Goal: Use online tool/utility

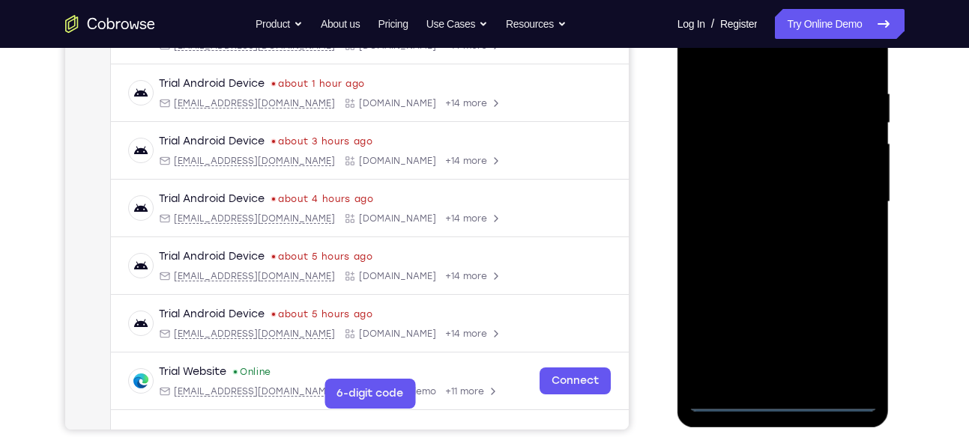
scroll to position [267, 0]
click at [785, 399] on div at bounding box center [782, 201] width 189 height 419
click at [840, 333] on div at bounding box center [782, 201] width 189 height 419
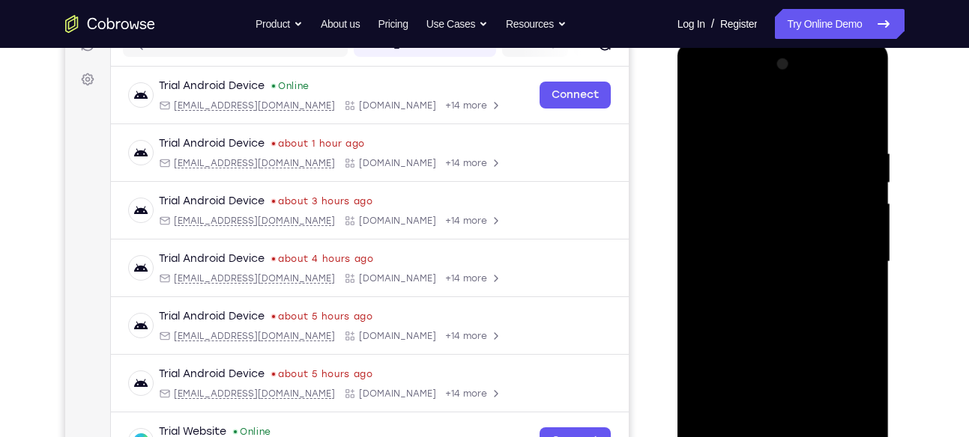
scroll to position [206, 0]
click at [754, 119] on div at bounding box center [782, 262] width 189 height 419
click at [842, 254] on div at bounding box center [782, 262] width 189 height 419
click at [758, 289] on div at bounding box center [782, 262] width 189 height 419
click at [735, 249] on div at bounding box center [782, 262] width 189 height 419
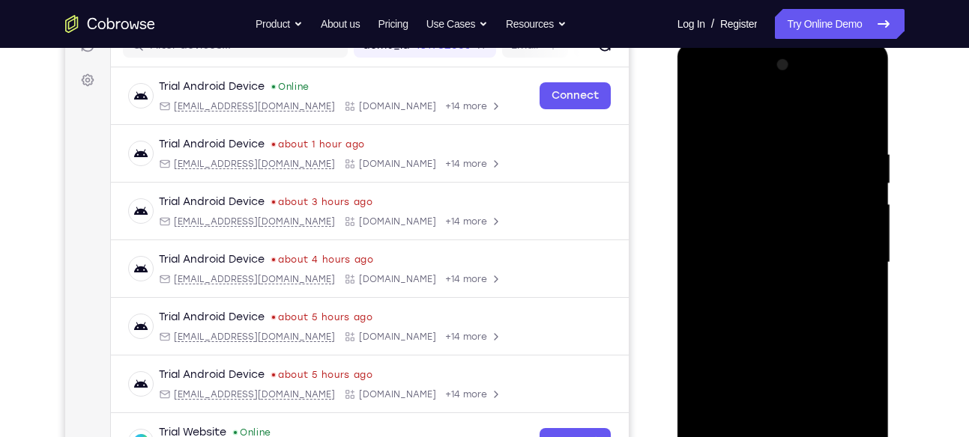
click at [745, 235] on div at bounding box center [782, 262] width 189 height 419
click at [745, 266] on div at bounding box center [782, 262] width 189 height 419
click at [745, 312] on div at bounding box center [782, 262] width 189 height 419
click at [757, 309] on div at bounding box center [782, 262] width 189 height 419
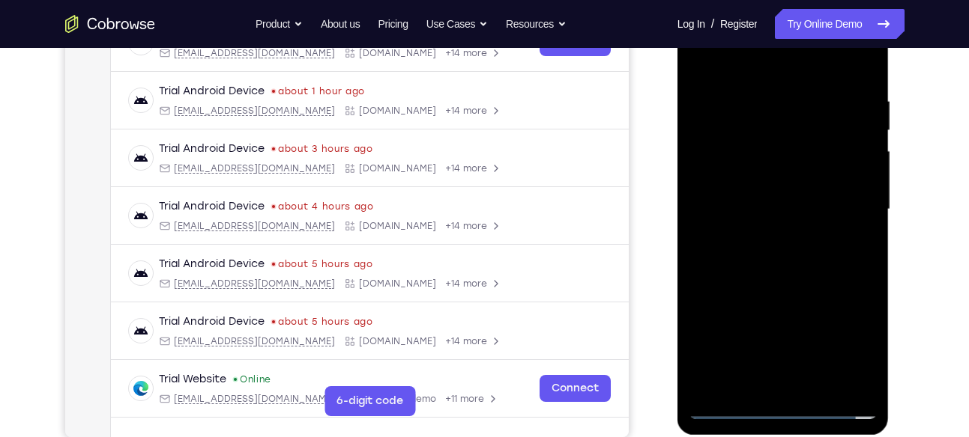
scroll to position [258, 0]
click at [817, 281] on div at bounding box center [782, 210] width 189 height 419
click at [812, 278] on div at bounding box center [782, 210] width 189 height 419
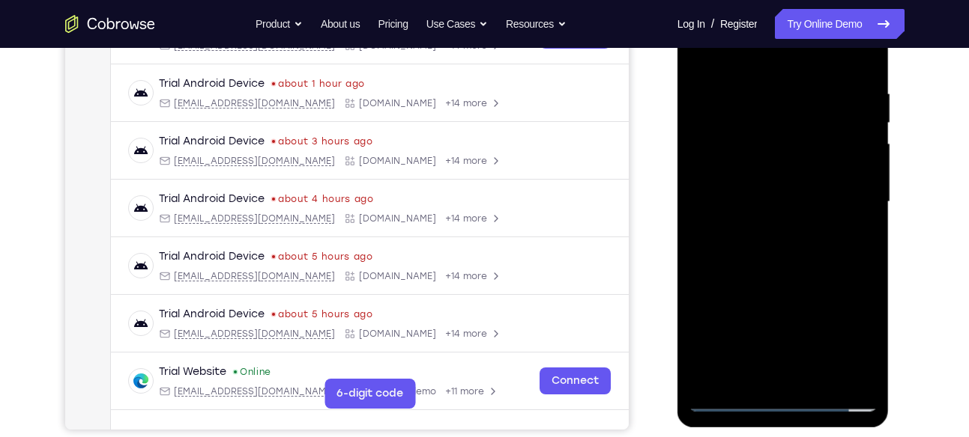
scroll to position [239, 0]
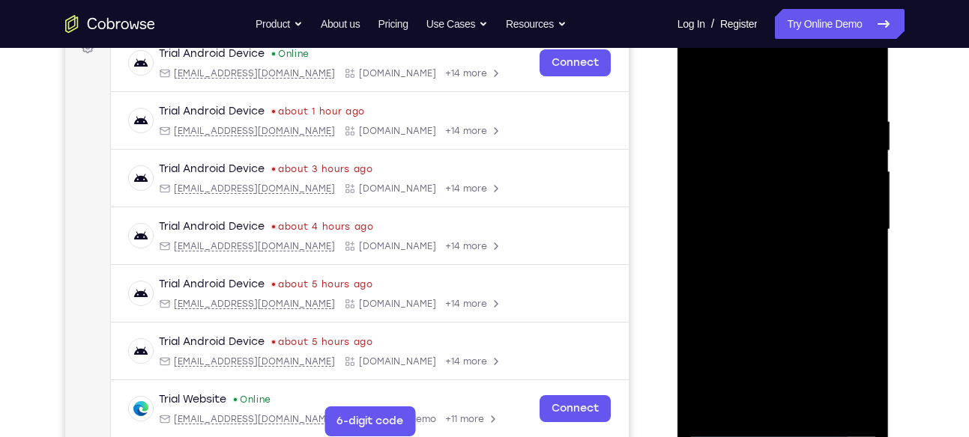
click at [817, 407] on div at bounding box center [782, 229] width 189 height 419
click at [811, 309] on div at bounding box center [782, 229] width 189 height 419
click at [707, 73] on div at bounding box center [782, 229] width 189 height 419
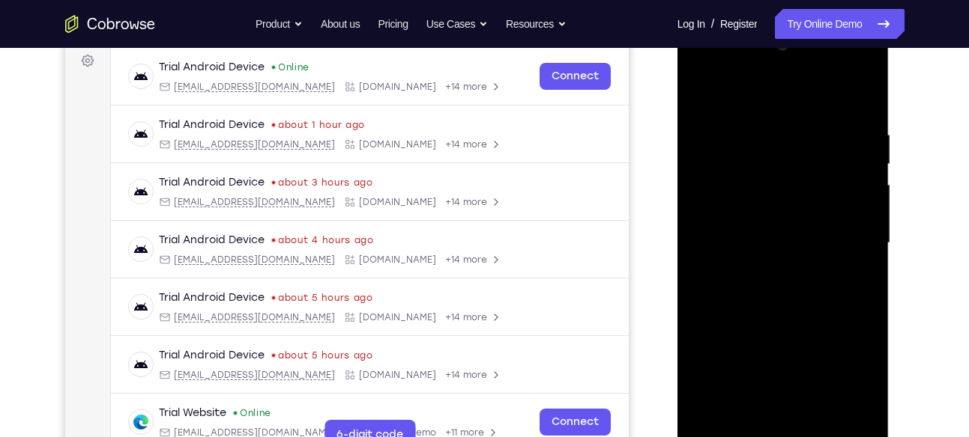
click at [864, 67] on div at bounding box center [782, 243] width 189 height 419
click at [820, 354] on div at bounding box center [782, 243] width 189 height 419
click at [760, 94] on div at bounding box center [782, 243] width 189 height 419
click at [820, 186] on div at bounding box center [782, 243] width 189 height 419
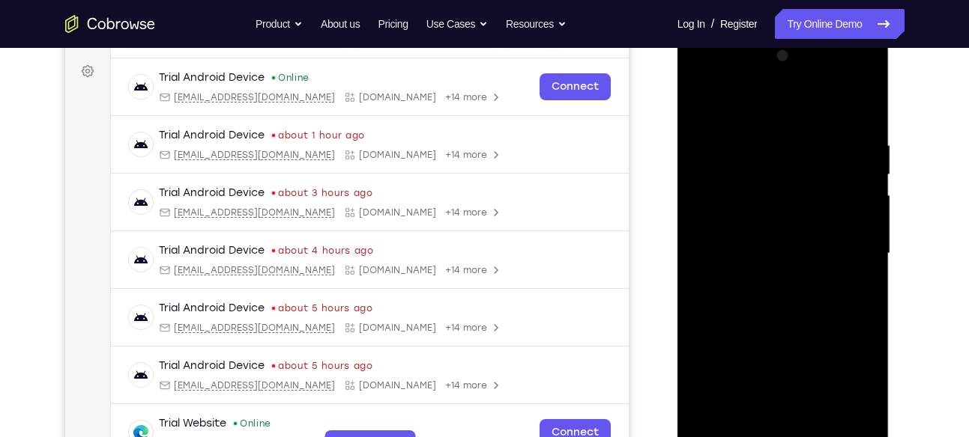
scroll to position [211, 0]
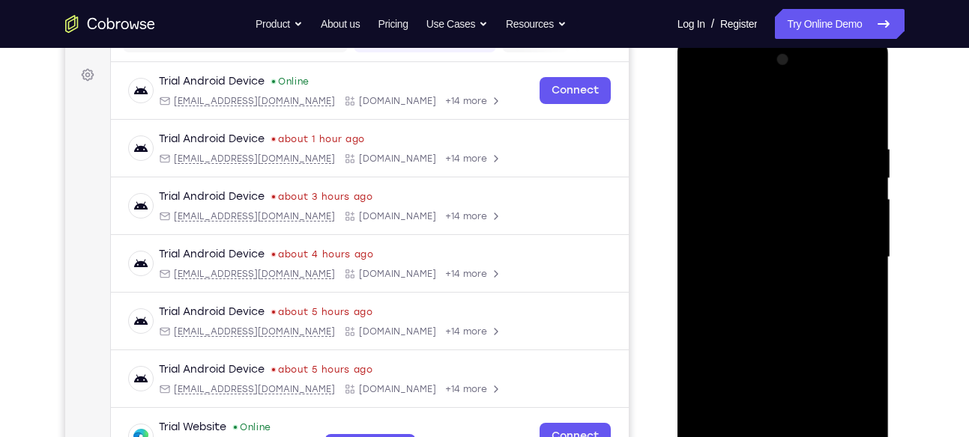
click at [869, 103] on div at bounding box center [782, 257] width 189 height 419
click at [867, 80] on div at bounding box center [782, 257] width 189 height 419
click at [813, 364] on div at bounding box center [782, 257] width 189 height 419
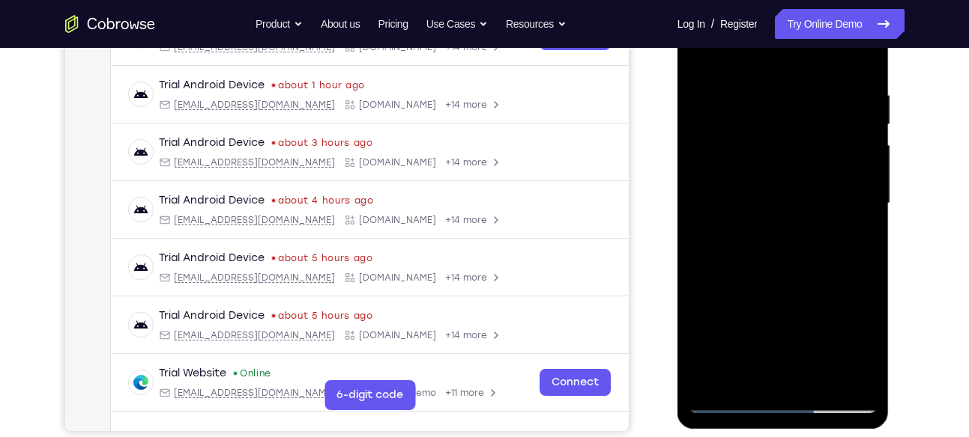
scroll to position [269, 0]
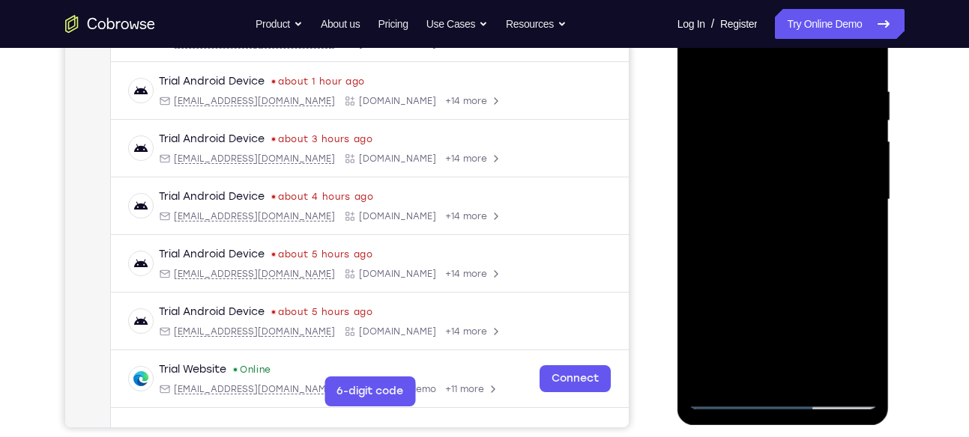
click at [818, 375] on div at bounding box center [782, 199] width 189 height 419
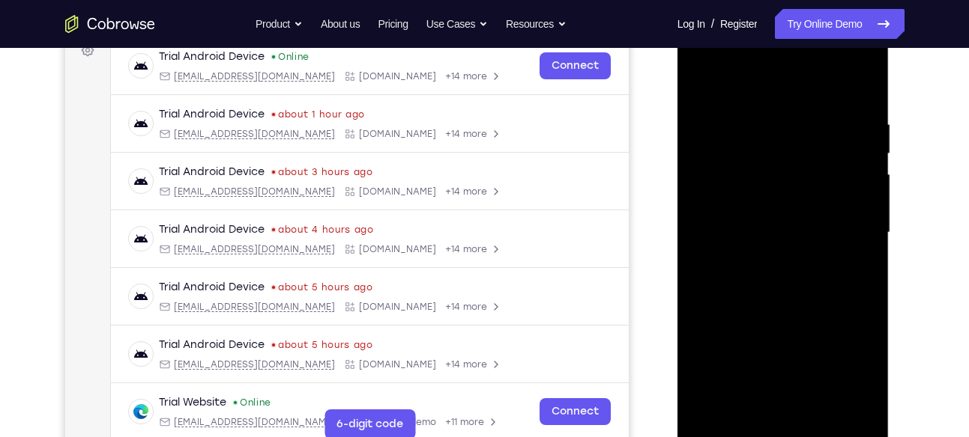
scroll to position [235, 0]
click at [718, 148] on div at bounding box center [782, 233] width 189 height 419
click at [746, 401] on div at bounding box center [782, 233] width 189 height 419
drag, startPoint x: 769, startPoint y: 364, endPoint x: 768, endPoint y: 291, distance: 72.7
click at [768, 291] on div at bounding box center [782, 233] width 189 height 419
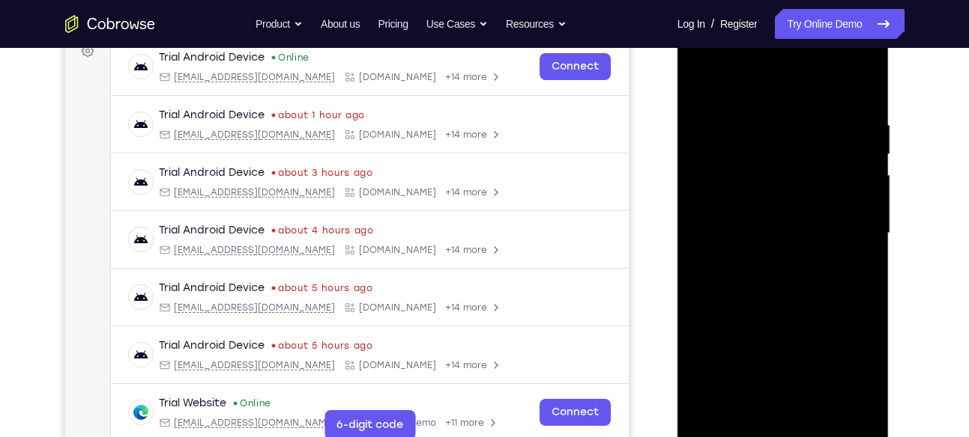
click at [802, 360] on div at bounding box center [782, 233] width 189 height 419
click at [866, 88] on div at bounding box center [782, 233] width 189 height 419
click at [705, 83] on div at bounding box center [782, 233] width 189 height 419
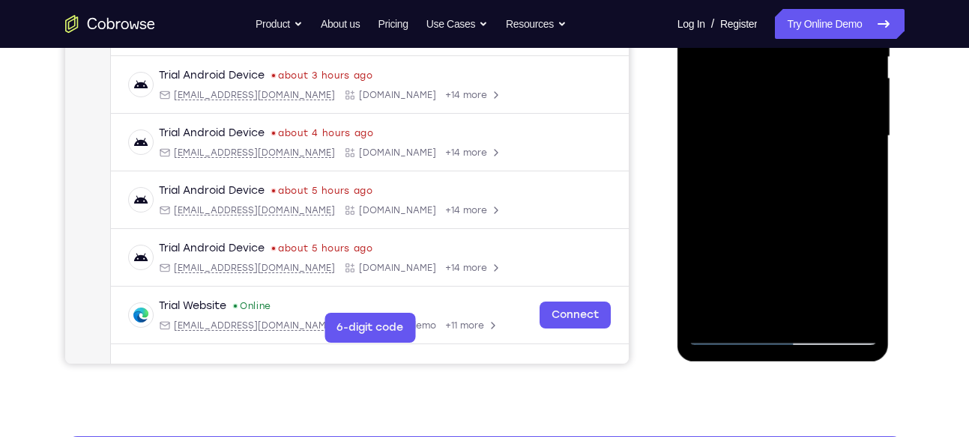
scroll to position [357, 0]
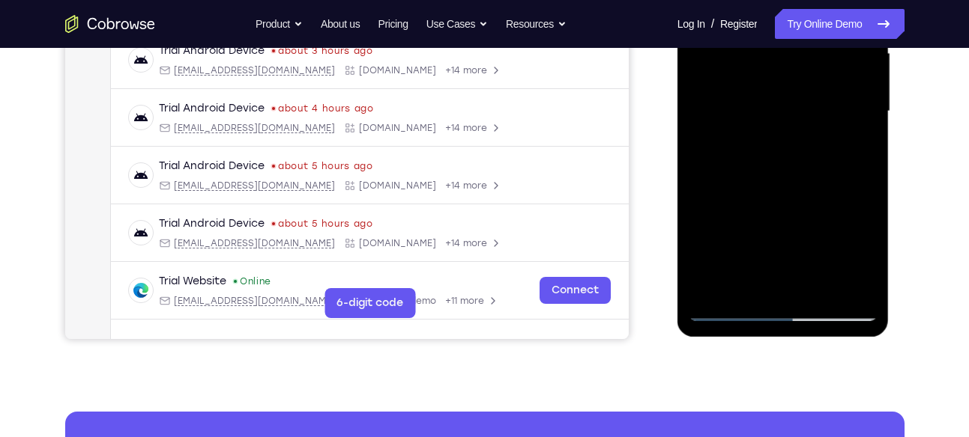
click at [710, 284] on div at bounding box center [782, 111] width 189 height 419
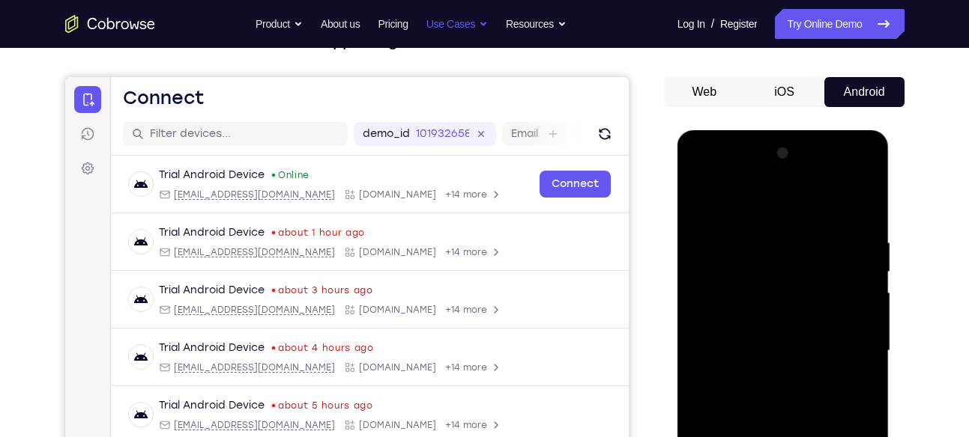
scroll to position [175, 0]
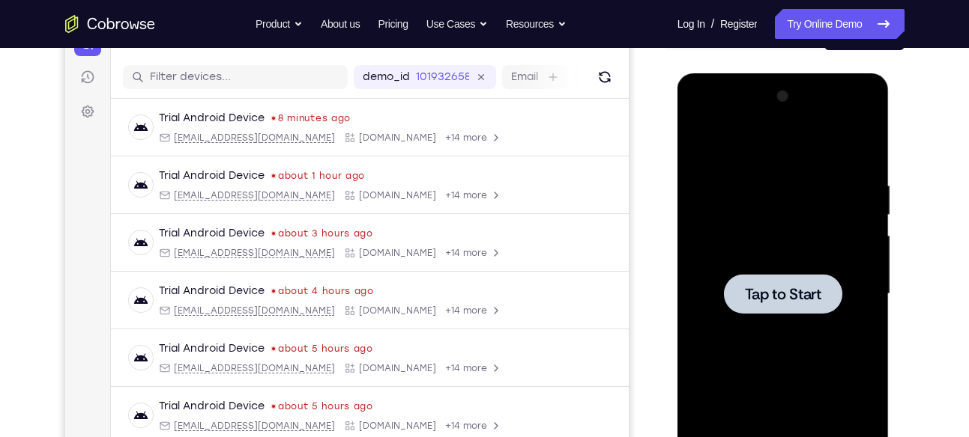
click at [826, 303] on div at bounding box center [783, 294] width 118 height 40
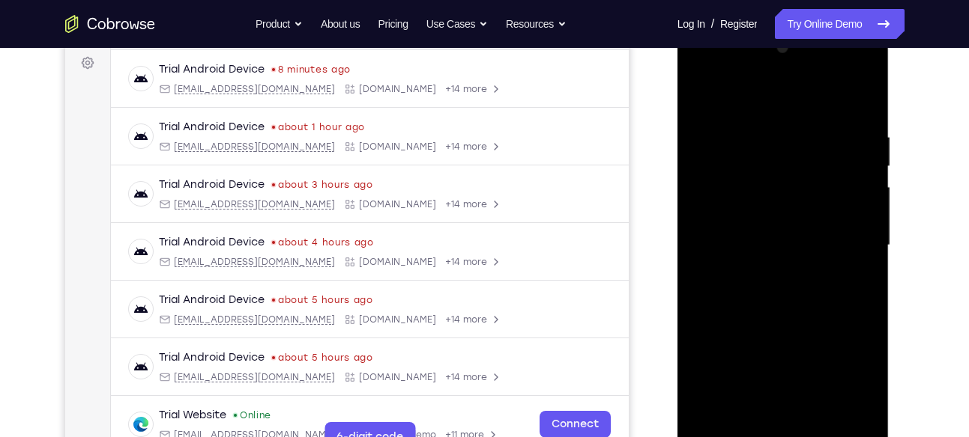
scroll to position [273, 0]
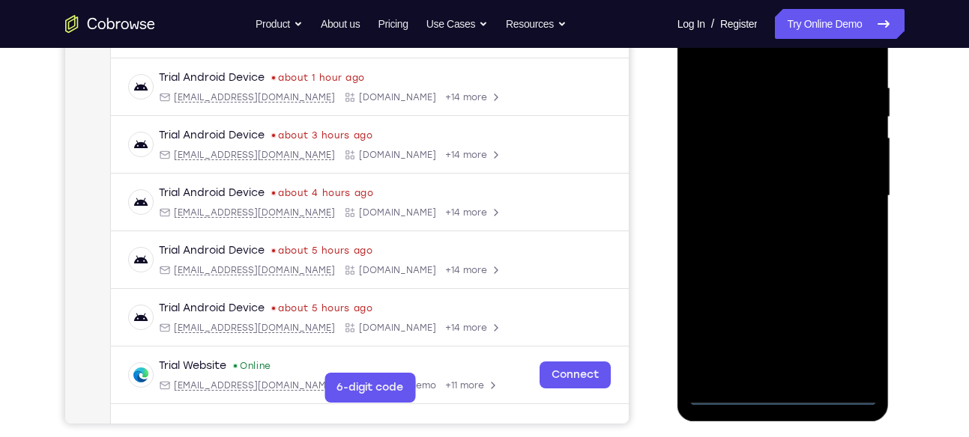
click at [784, 393] on div at bounding box center [782, 196] width 189 height 419
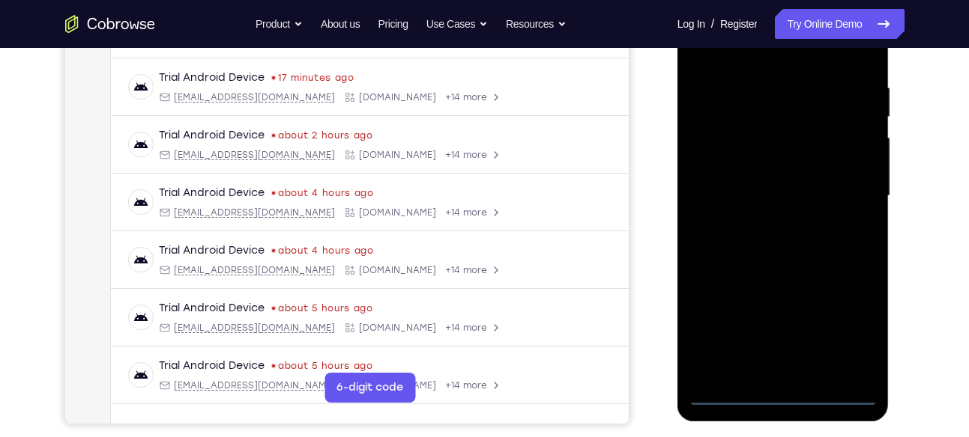
click at [849, 326] on div at bounding box center [782, 196] width 189 height 419
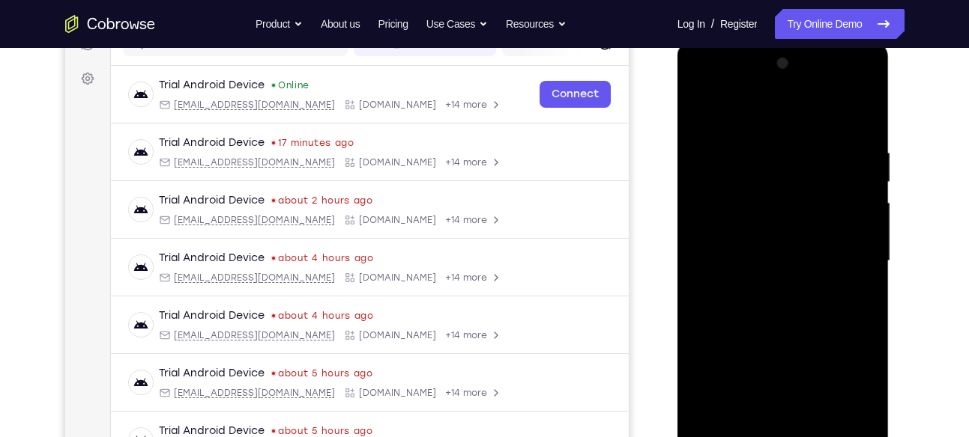
scroll to position [207, 0]
click at [754, 115] on div at bounding box center [782, 261] width 189 height 419
click at [846, 255] on div at bounding box center [782, 261] width 189 height 419
click at [772, 292] on div at bounding box center [782, 261] width 189 height 419
click at [748, 232] on div at bounding box center [782, 261] width 189 height 419
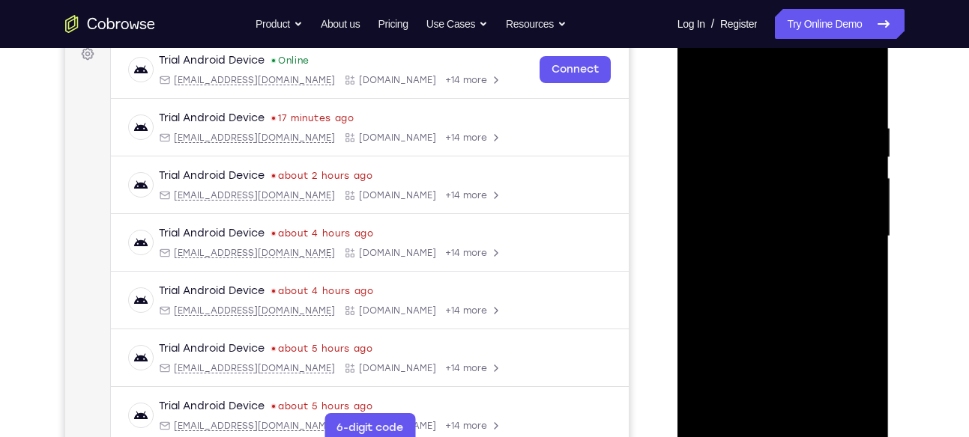
scroll to position [229, 0]
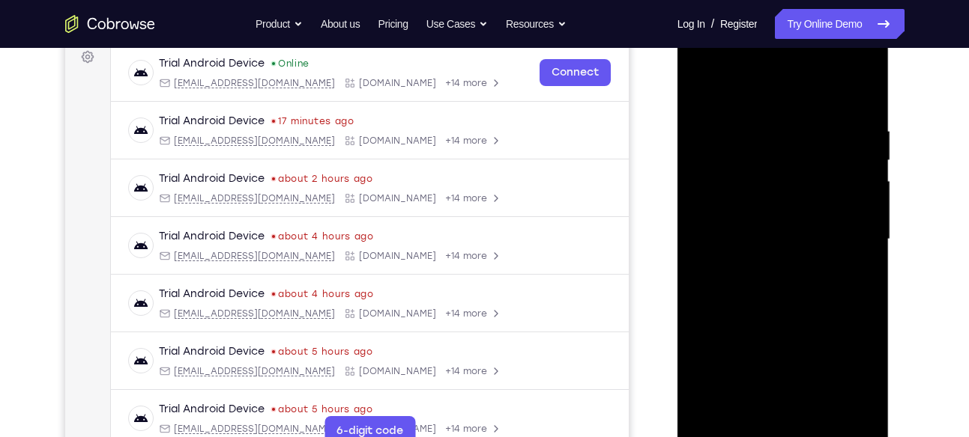
drag, startPoint x: 857, startPoint y: 188, endPoint x: 852, endPoint y: 115, distance: 73.6
click at [852, 115] on div at bounding box center [782, 239] width 189 height 419
click at [808, 195] on div at bounding box center [782, 239] width 189 height 419
click at [784, 202] on div at bounding box center [782, 239] width 189 height 419
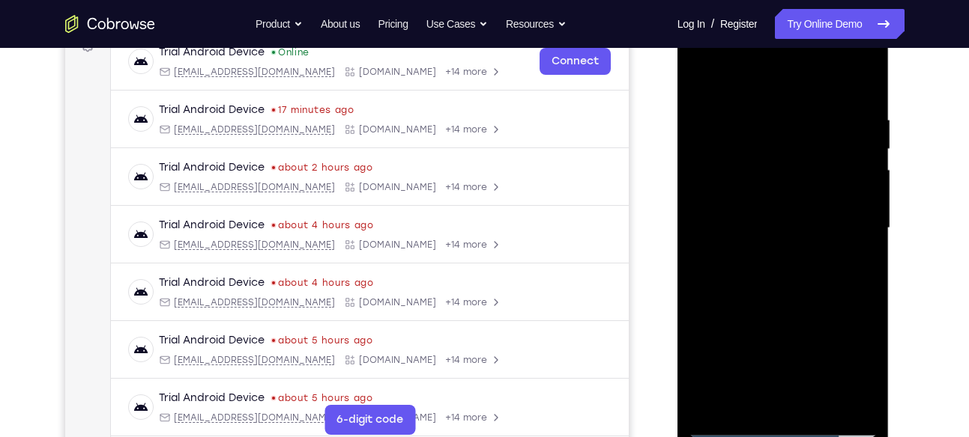
scroll to position [240, 0]
click at [817, 406] on div at bounding box center [782, 228] width 189 height 419
click at [805, 309] on div at bounding box center [782, 228] width 189 height 419
click at [700, 80] on div at bounding box center [782, 228] width 189 height 419
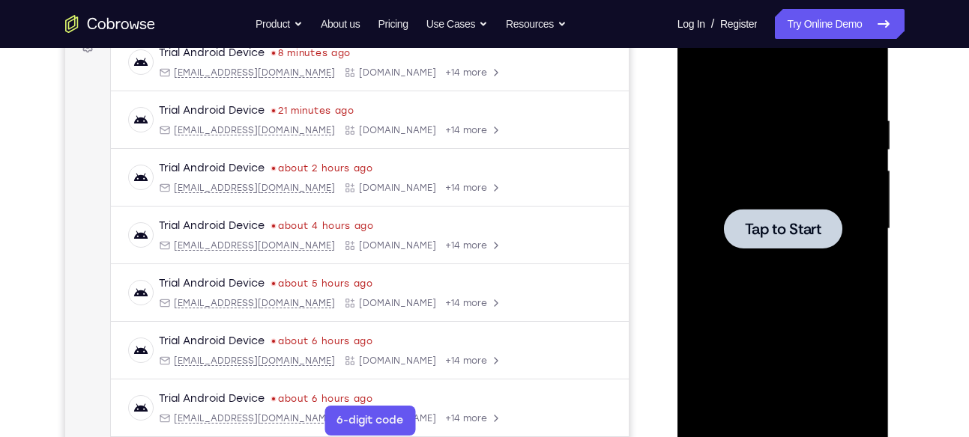
click at [765, 223] on span "Tap to Start" at bounding box center [783, 229] width 76 height 15
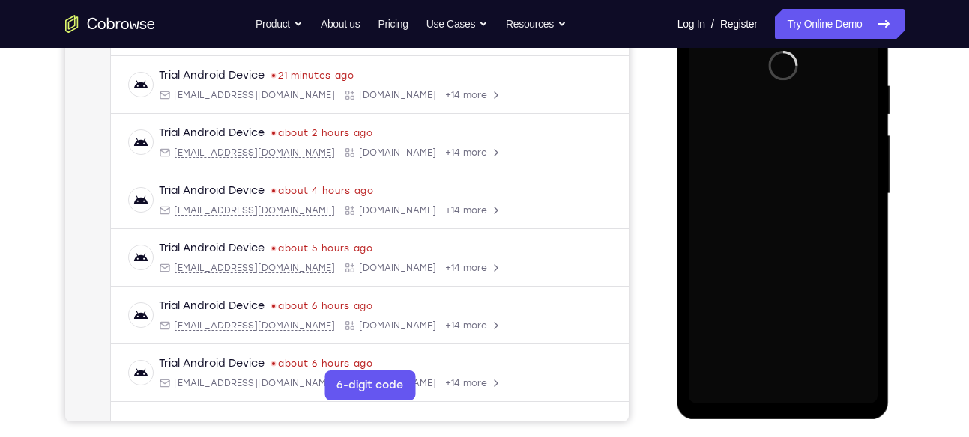
scroll to position [288, 0]
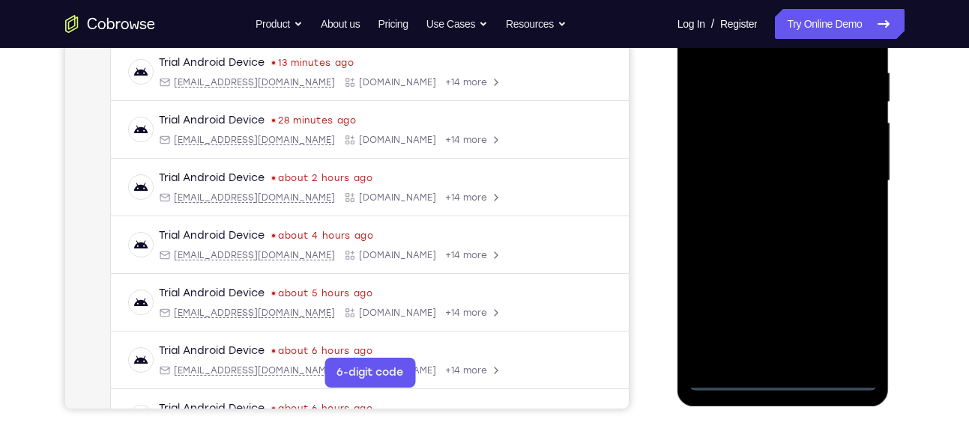
click at [784, 378] on div at bounding box center [782, 181] width 189 height 419
click at [845, 325] on div at bounding box center [782, 181] width 189 height 419
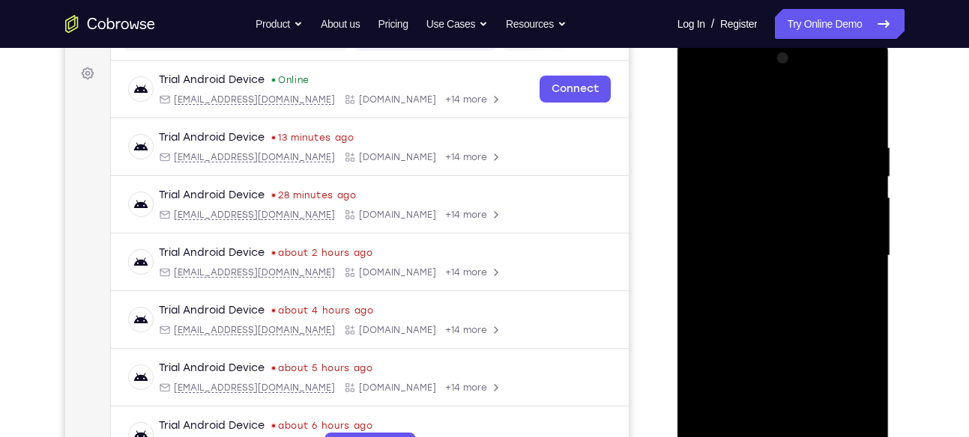
scroll to position [211, 0]
click at [775, 118] on div at bounding box center [782, 257] width 189 height 419
click at [852, 251] on div at bounding box center [782, 257] width 189 height 419
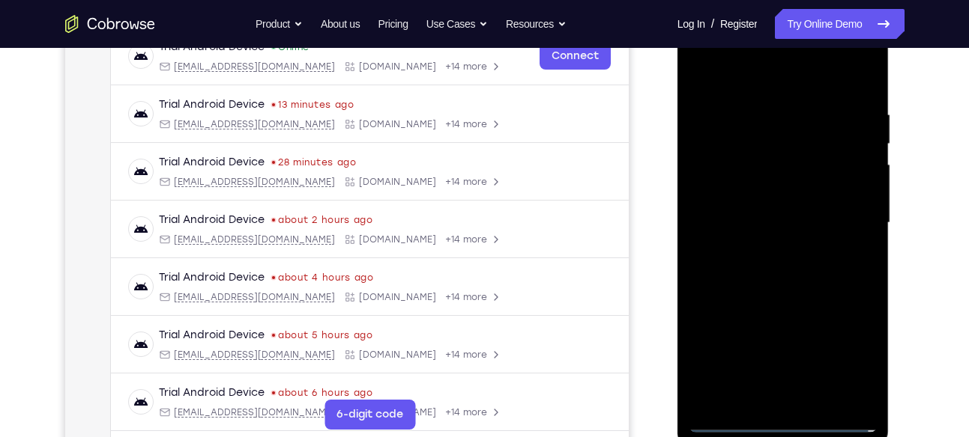
click at [771, 252] on div at bounding box center [782, 222] width 189 height 419
click at [769, 190] on div at bounding box center [782, 222] width 189 height 419
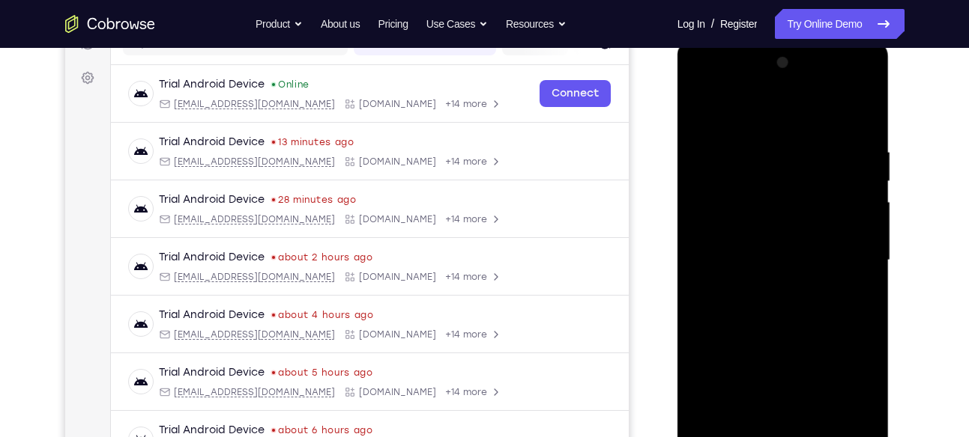
scroll to position [239, 0]
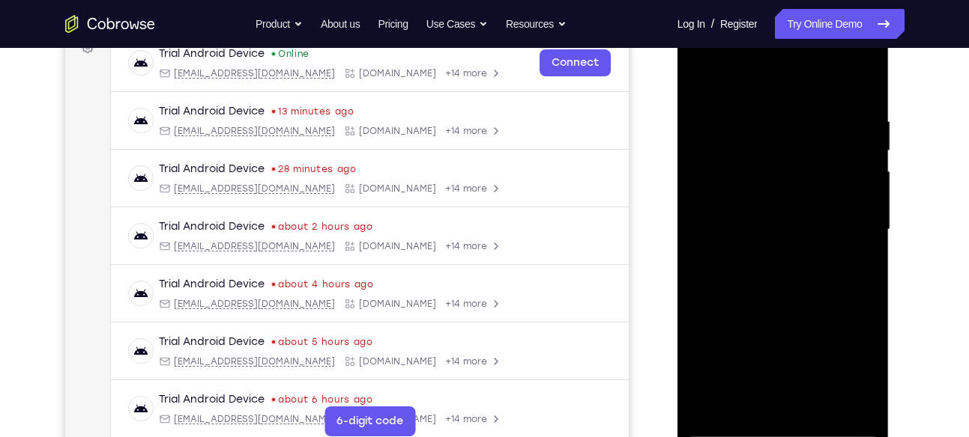
click at [780, 197] on div at bounding box center [782, 229] width 189 height 419
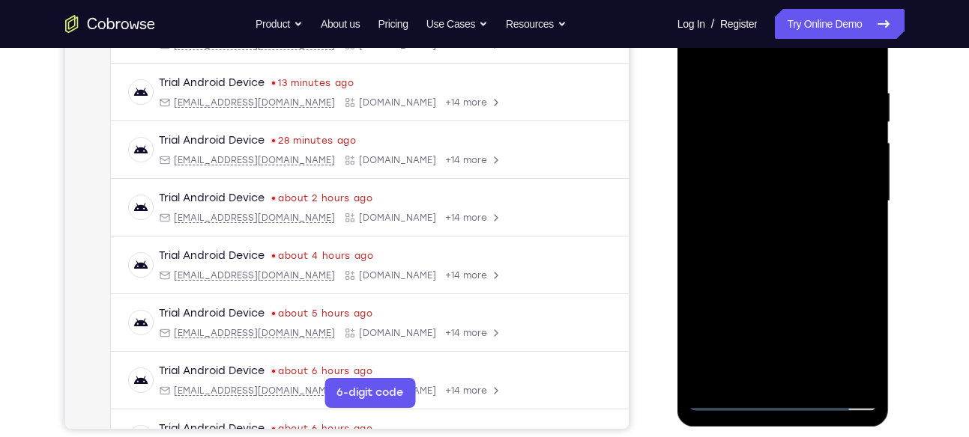
scroll to position [268, 0]
click at [817, 376] on div at bounding box center [782, 200] width 189 height 419
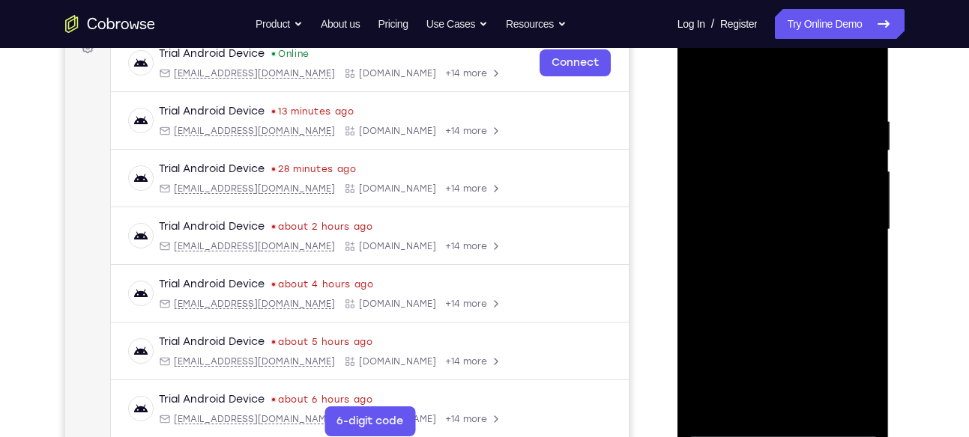
scroll to position [238, 0]
click at [815, 304] on div at bounding box center [782, 230] width 189 height 419
click at [703, 75] on div at bounding box center [782, 230] width 189 height 419
